Goal: Check status: Check status

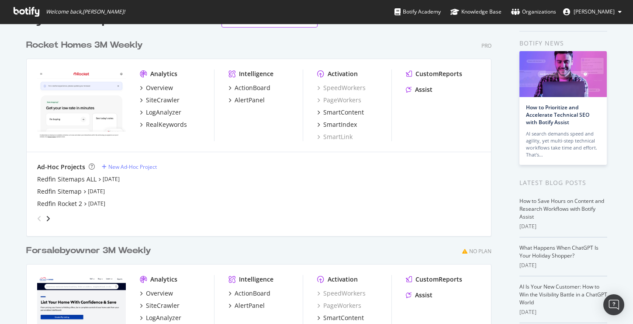
scroll to position [40, 0]
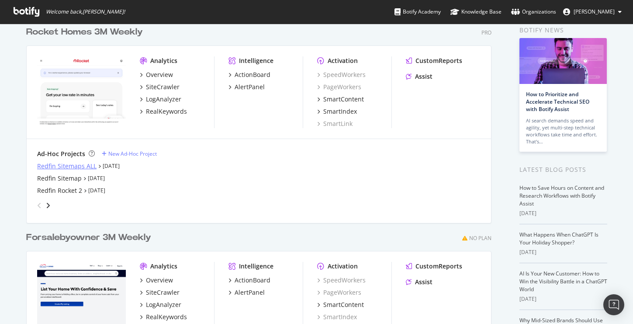
click at [75, 164] on div "Redfin Sitemaps ALL" at bounding box center [66, 166] width 59 height 9
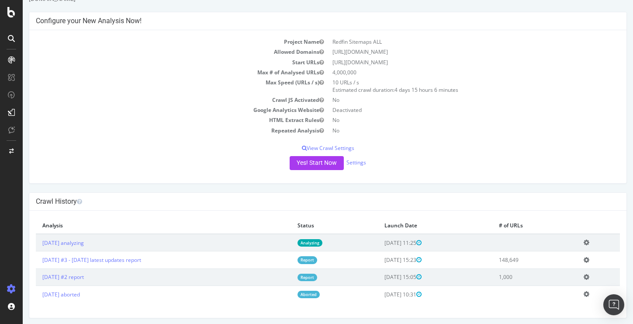
scroll to position [36, 0]
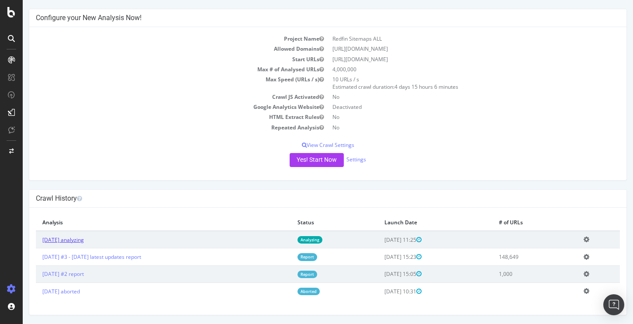
click at [73, 240] on link "2025 Sep. 5th analyzing" at bounding box center [62, 239] width 41 height 7
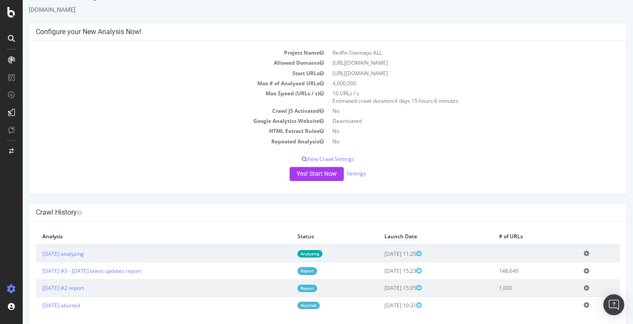
scroll to position [23, 0]
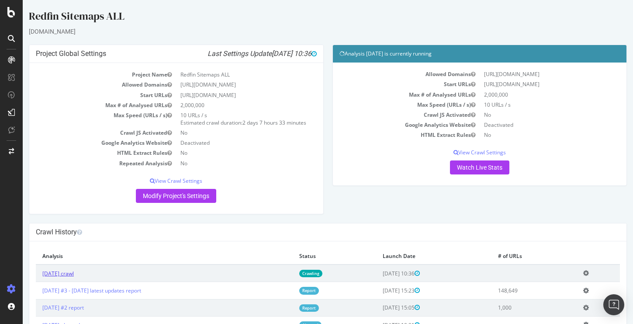
click at [74, 271] on link "[DATE] crawl" at bounding box center [57, 273] width 31 height 7
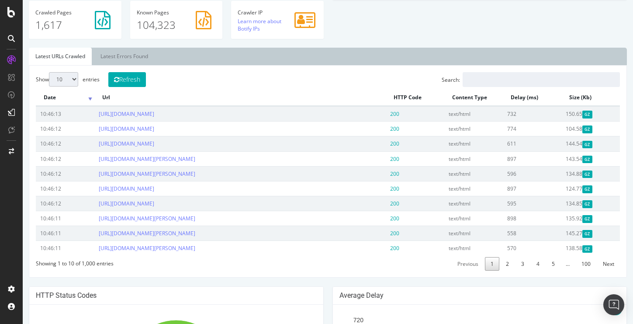
scroll to position [289, 0]
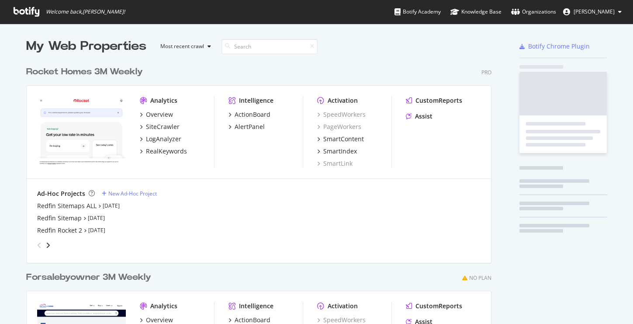
scroll to position [395, 472]
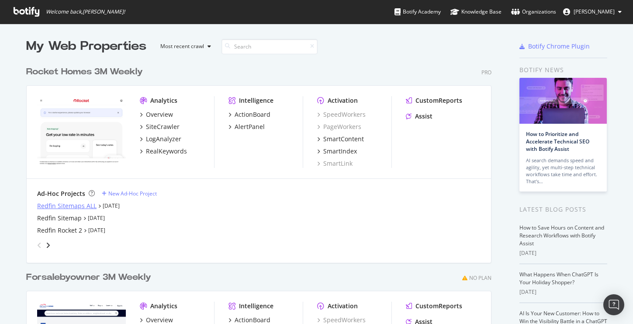
click at [70, 206] on div "Redfin Sitemaps ALL" at bounding box center [66, 205] width 59 height 9
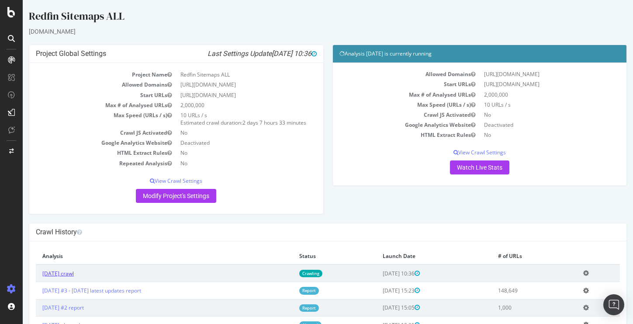
click at [74, 274] on link "[DATE] crawl" at bounding box center [57, 273] width 31 height 7
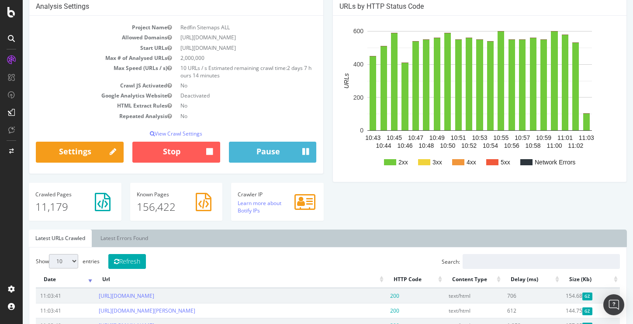
scroll to position [87, 0]
